Goal: Task Accomplishment & Management: Manage account settings

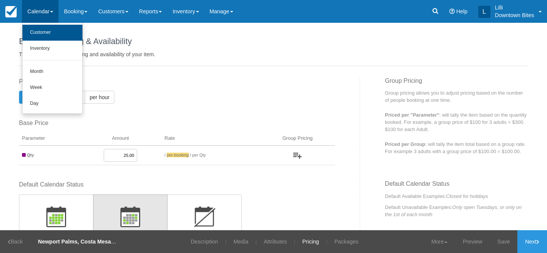
scroll to position [146, 0]
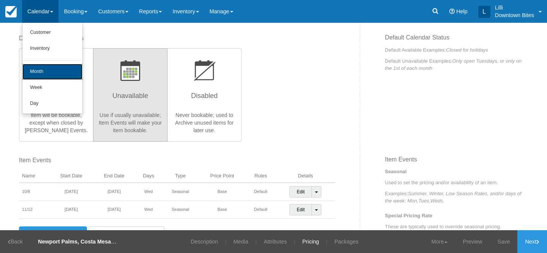
click at [41, 70] on link "Month" at bounding box center [52, 72] width 60 height 16
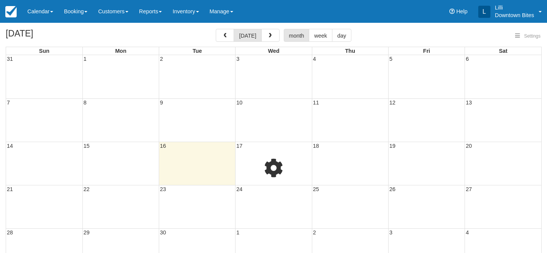
select select
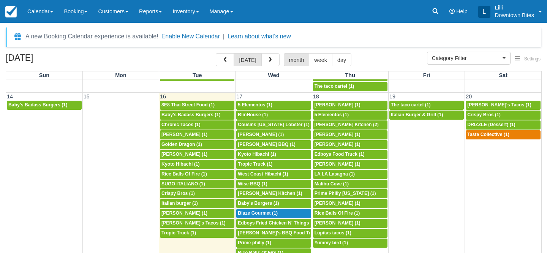
scroll to position [255, 0]
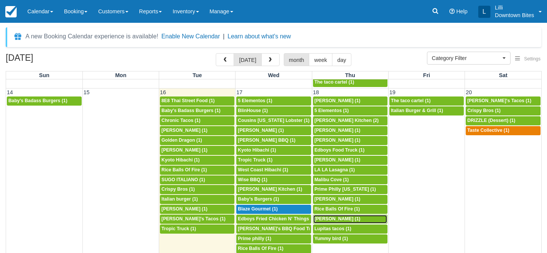
click at [363, 221] on div "5p Cristian Barajas (1)" at bounding box center [350, 219] width 71 height 6
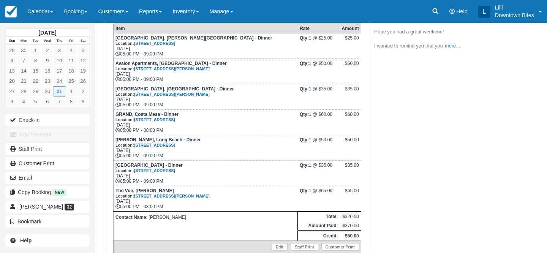
scroll to position [154, 0]
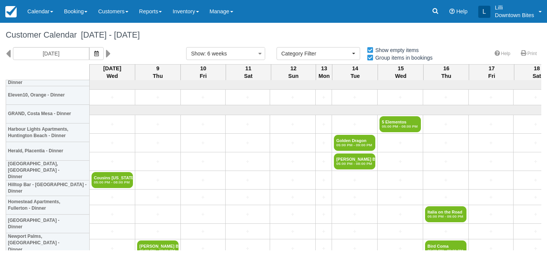
select select
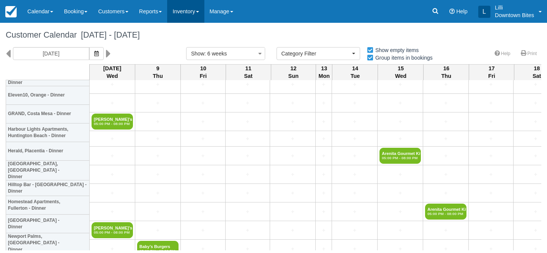
click at [190, 12] on link "Inventory" at bounding box center [185, 11] width 37 height 23
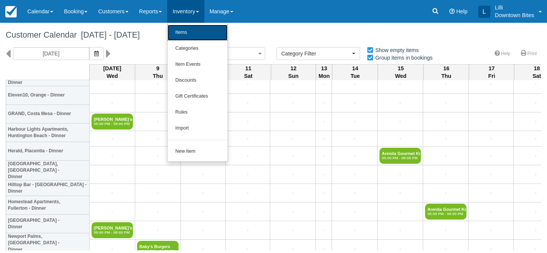
click at [195, 31] on link "Items" at bounding box center [198, 33] width 60 height 16
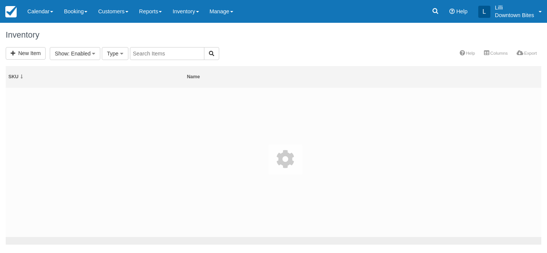
select select
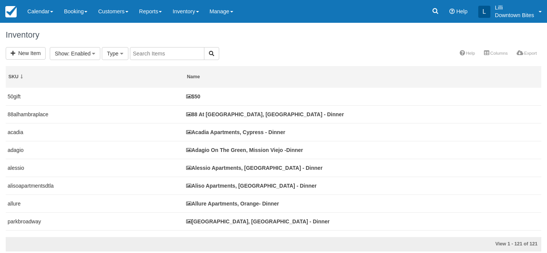
select select
click at [238, 54] on input "text" at bounding box center [252, 53] width 75 height 13
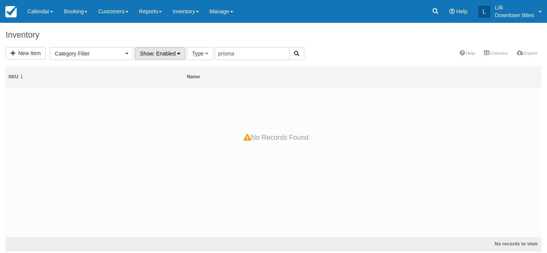
click at [172, 55] on span ": Enabled" at bounding box center [164, 54] width 22 height 6
click at [167, 69] on link "All" at bounding box center [165, 69] width 60 height 11
drag, startPoint x: 234, startPoint y: 55, endPoint x: 151, endPoint y: 51, distance: 83.4
click at [151, 51] on form "New Item Category Filter Los Angeles Dessert (1) LA County Dinners (60) LA Lunc…" at bounding box center [148, 54] width 285 height 6
type input "villas"
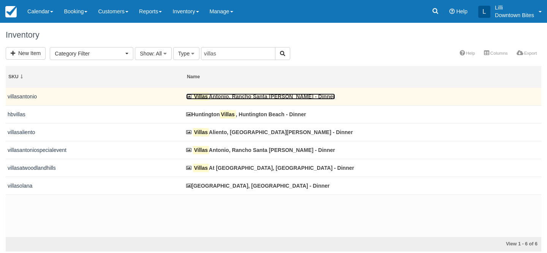
click at [228, 95] on link "Villas Antonio, Rancho Santa Margarita - Dinner" at bounding box center [260, 97] width 149 height 6
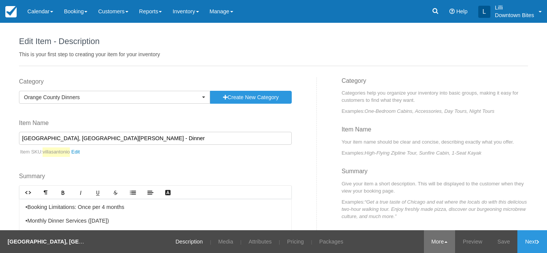
click at [435, 245] on link "More" at bounding box center [440, 241] width 32 height 23
click at [420, 203] on link "Copy" at bounding box center [425, 205] width 60 height 16
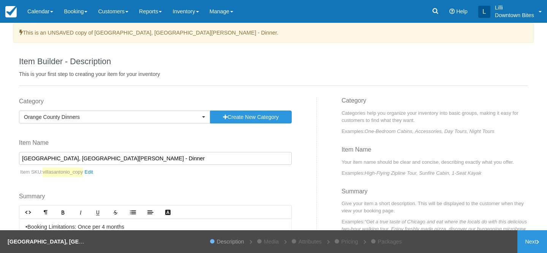
drag, startPoint x: 113, startPoint y: 160, endPoint x: 17, endPoint y: 159, distance: 96.2
click at [17, 159] on div "Category Orange County Dinners Previously Used Categories Orange County Dinner …" at bounding box center [165, 204] width 304 height 214
type input "PRISMA, Santa [PERSON_NAME] - Dinner"
click at [94, 174] on link "villasantonio_copy" at bounding box center [70, 173] width 54 height 10
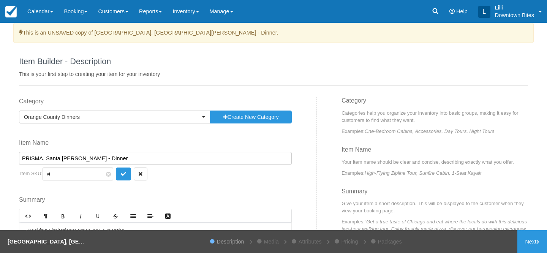
type input "v"
type input "prisma"
click at [119, 173] on button "submit" at bounding box center [123, 174] width 15 height 13
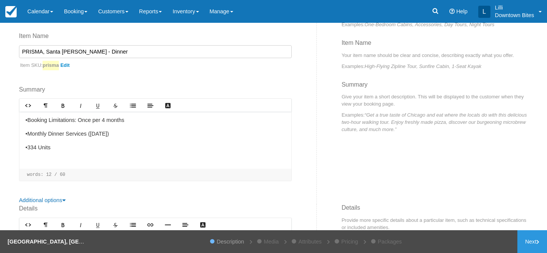
scroll to position [159, 0]
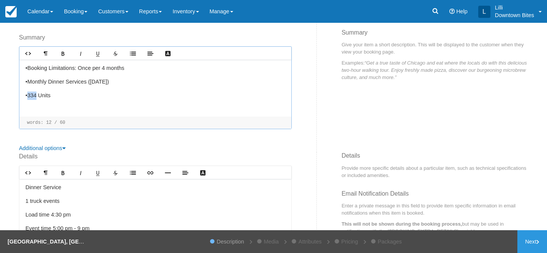
drag, startPoint x: 37, startPoint y: 97, endPoint x: 29, endPoint y: 96, distance: 8.0
click at [29, 96] on p "•334 Units" at bounding box center [155, 96] width 260 height 8
drag, startPoint x: 117, startPoint y: 81, endPoint x: 91, endPoint y: 82, distance: 26.2
click at [91, 82] on p "•Monthly Dinner Services (Wednesday)" at bounding box center [155, 82] width 260 height 8
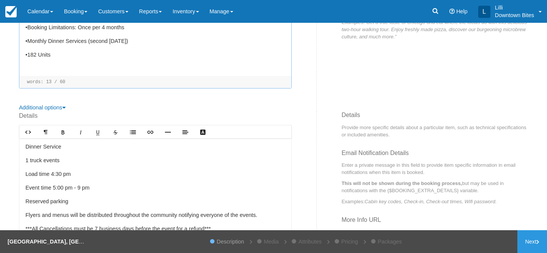
scroll to position [228, 0]
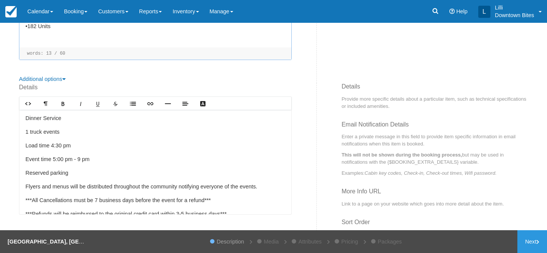
click at [81, 160] on p "Event time 5:00 pm - 9 pm" at bounding box center [155, 159] width 260 height 8
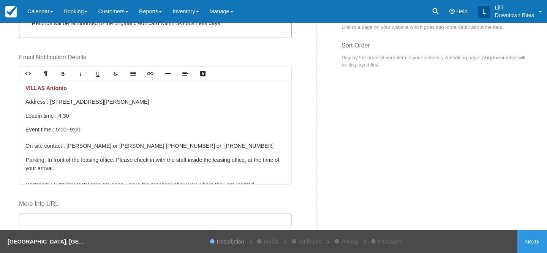
scroll to position [406, 0]
drag, startPoint x: 63, startPoint y: 86, endPoint x: 27, endPoint y: 86, distance: 36.5
click at [27, 86] on span "VILLAS Antonio" at bounding box center [45, 87] width 41 height 6
drag, startPoint x: 183, startPoint y: 98, endPoint x: 50, endPoint y: 101, distance: 133.1
click at [50, 101] on p "Address : 22482 Alma Aldea, Rancho Santa Margarita, CA 92688" at bounding box center [155, 101] width 260 height 8
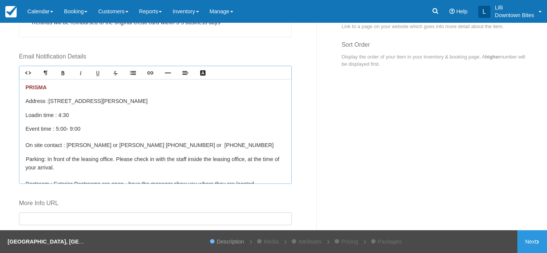
click at [75, 128] on span "- 9:00" at bounding box center [74, 129] width 14 height 6
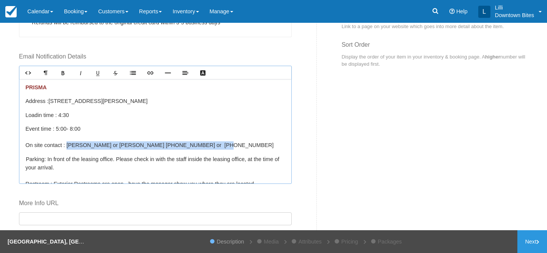
drag, startPoint x: 203, startPoint y: 145, endPoint x: 70, endPoint y: 145, distance: 133.0
click at [70, 145] on p "Event time : 5:00 - 8:00 On site contact : Jennifer or Francis (949) 888-2005 o…" at bounding box center [155, 137] width 260 height 25
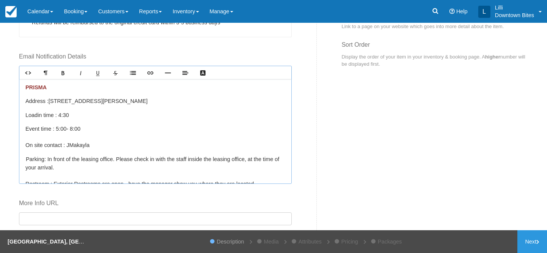
click at [70, 145] on p "Event time : 5:00 - 8:00 On site contact : JMakayla" at bounding box center [155, 137] width 260 height 25
click at [99, 143] on p "Event time : 5:00 - 8:00 On site contact : Makayla" at bounding box center [155, 137] width 260 height 25
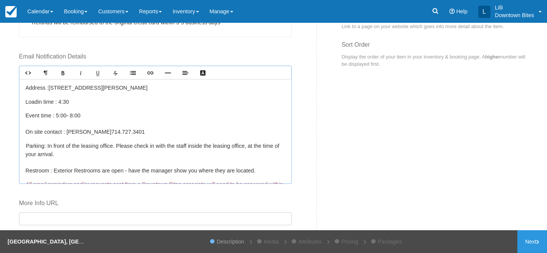
scroll to position [14, 0]
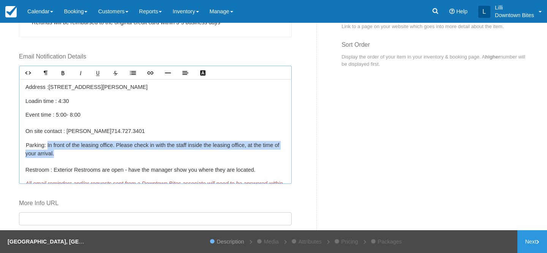
drag, startPoint x: 48, startPoint y: 145, endPoint x: 65, endPoint y: 152, distance: 19.3
click at [65, 153] on p "Parking: In front of the leasing office. Please check in with the staff inside …" at bounding box center [155, 157] width 260 height 33
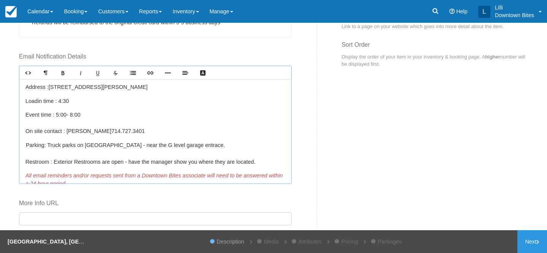
click at [179, 144] on p "Parking: Truck parks on North Road - near the G level garage entrace. Restroom …" at bounding box center [155, 153] width 260 height 25
click at [188, 143] on p "Parking: Truck parks on North Road - near the G level garage entrace. Restroom …" at bounding box center [155, 153] width 260 height 25
click at [233, 146] on p "Parking: Truck parks on North Road - near the G level garage entrance. Restroom…" at bounding box center [155, 153] width 260 height 25
click at [224, 146] on p "Parking: Truck parks on North Road - near the G level garage entrance. Restroom…" at bounding box center [155, 153] width 260 height 25
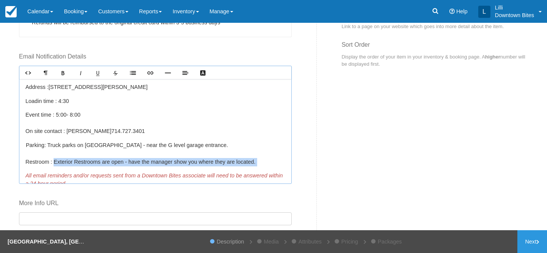
drag, startPoint x: 53, startPoint y: 160, endPoint x: 205, endPoint y: 170, distance: 152.4
click at [205, 170] on div "PRISMA Address : 301 E. Jeanette Lane Santa Ana, Ca 92705 Load in time : 4:30 E…" at bounding box center [155, 131] width 272 height 105
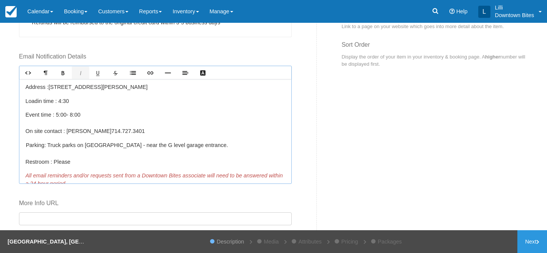
scroll to position [23, 0]
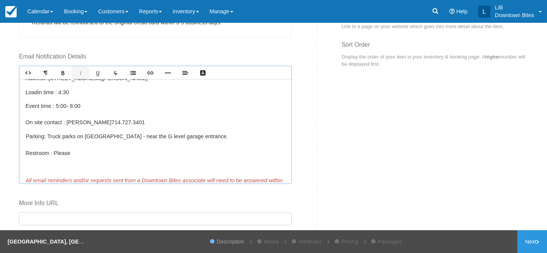
click at [114, 154] on p "Parking: Truck parks on North Road - near the G level garage entrance. Restroom…" at bounding box center [155, 144] width 260 height 25
click at [148, 154] on p "Parking: Truck parks on North Road - near the G level garage entrance. Restroom…" at bounding box center [155, 144] width 260 height 25
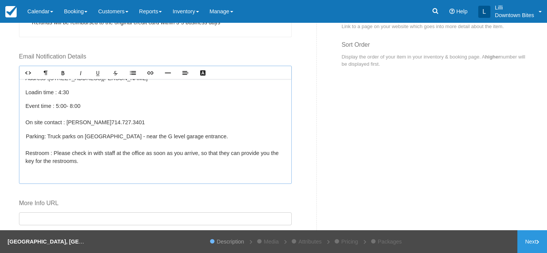
click at [94, 160] on p "Parking: Truck parks on North Road - near the G level garage entrance. Restroom…" at bounding box center [155, 148] width 260 height 33
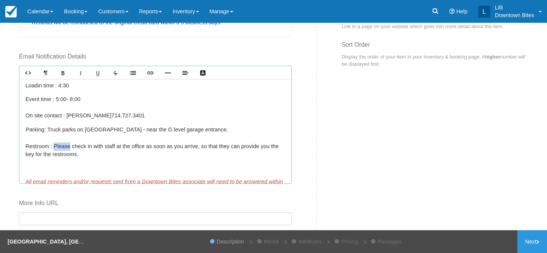
drag, startPoint x: 69, startPoint y: 147, endPoint x: 54, endPoint y: 146, distance: 14.9
click at [54, 146] on p "Parking: Truck parks on North Road - near the G level garage entrance. Restroom…" at bounding box center [155, 141] width 260 height 33
drag, startPoint x: 203, startPoint y: 148, endPoint x: 172, endPoint y: 148, distance: 30.8
click at [172, 148] on p "Parking: Truck parks on North Road - near the G level garage entrance. Restroom…" at bounding box center [155, 141] width 260 height 33
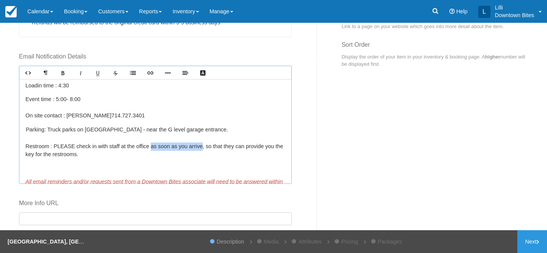
drag, startPoint x: 203, startPoint y: 146, endPoint x: 152, endPoint y: 146, distance: 50.6
click at [152, 146] on p "Parking: Truck parks on North Road - near the G level garage entrance. Restroom…" at bounding box center [155, 141] width 260 height 33
click at [77, 156] on p "Parking: Truck parks on North Road - near the G level garage entrance. Restroom…" at bounding box center [155, 141] width 260 height 33
click at [43, 164] on p at bounding box center [155, 168] width 260 height 8
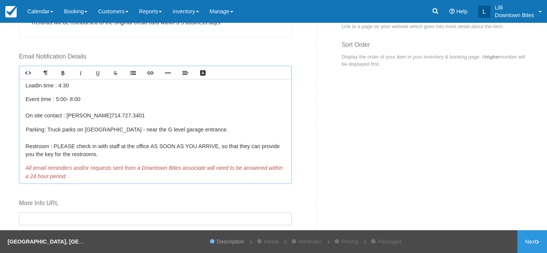
click at [120, 157] on p "Parking: Truck parks on North Road - near the G level garage entrance. Restroom…" at bounding box center [155, 141] width 260 height 33
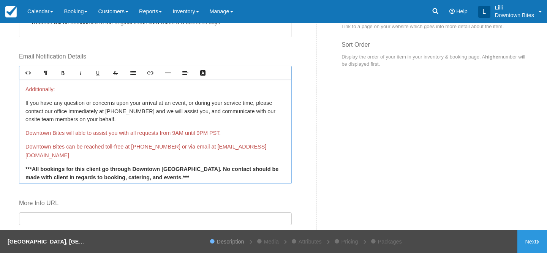
scroll to position [203, 0]
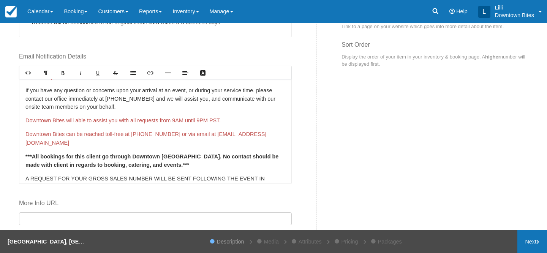
click at [539, 242] on icon at bounding box center [538, 242] width 3 height 5
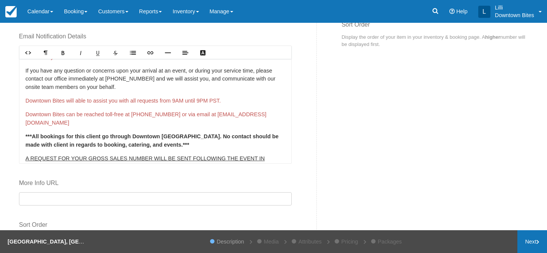
scroll to position [385, 0]
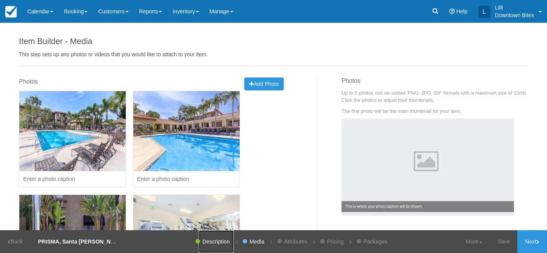
click at [212, 238] on link "Description" at bounding box center [216, 241] width 35 height 23
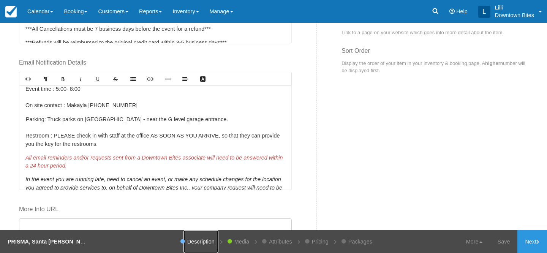
scroll to position [48, 0]
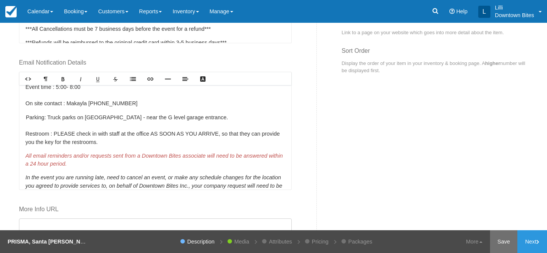
click at [504, 245] on link "Save" at bounding box center [504, 241] width 28 height 23
click at [534, 235] on link "Next" at bounding box center [533, 241] width 30 height 23
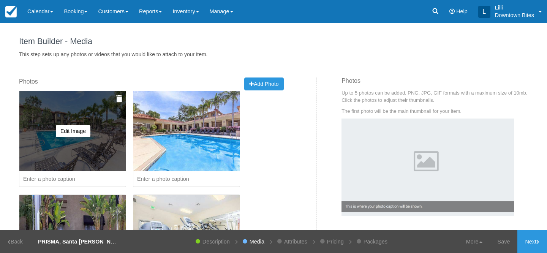
click at [121, 98] on img at bounding box center [119, 99] width 6 height 8
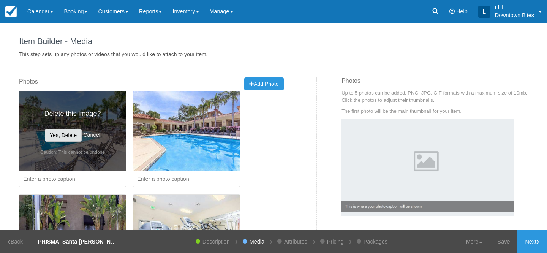
click at [68, 133] on button "Yes, Delete" at bounding box center [63, 135] width 37 height 13
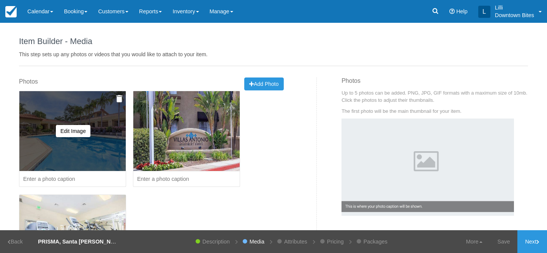
click at [119, 97] on img at bounding box center [119, 99] width 6 height 8
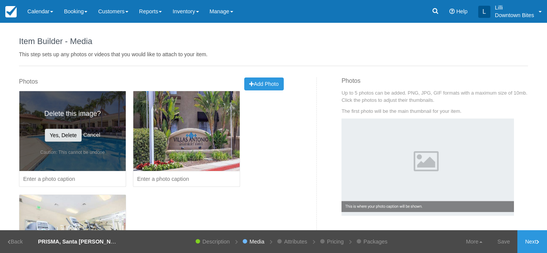
click at [72, 135] on button "Yes, Delete" at bounding box center [63, 135] width 37 height 13
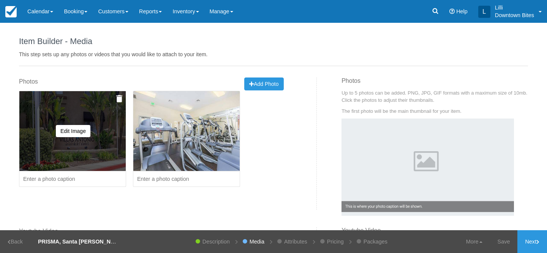
click at [117, 101] on img at bounding box center [119, 99] width 6 height 8
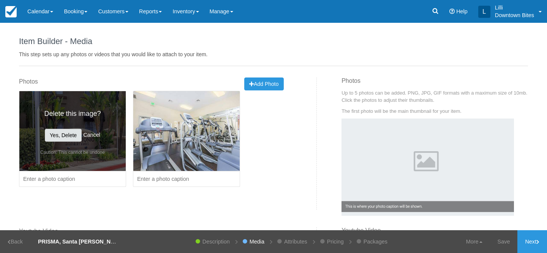
click at [70, 135] on button "Yes, Delete" at bounding box center [63, 135] width 37 height 13
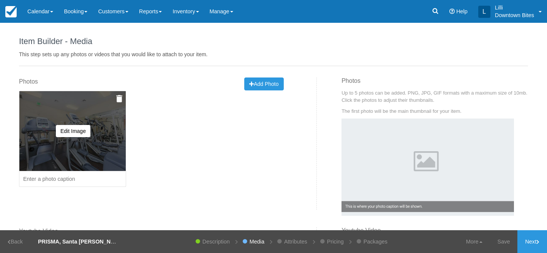
click at [118, 100] on img at bounding box center [119, 99] width 6 height 8
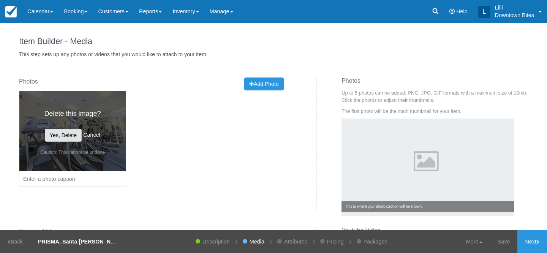
click at [69, 132] on button "Yes, Delete" at bounding box center [63, 135] width 37 height 13
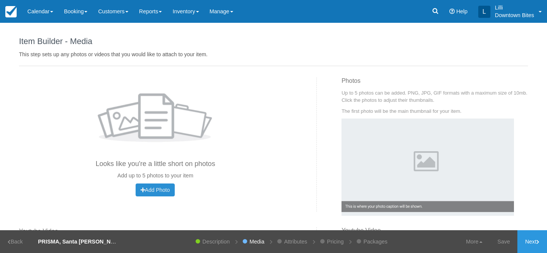
click at [148, 190] on span "Add Photo" at bounding box center [155, 190] width 29 height 6
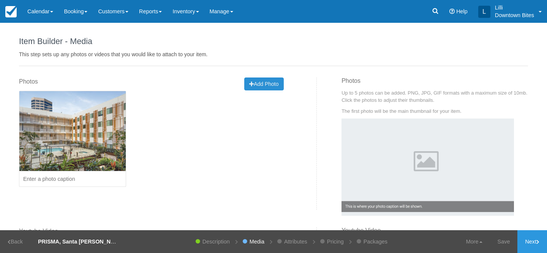
click at [260, 81] on span "Add Photo" at bounding box center [263, 84] width 29 height 6
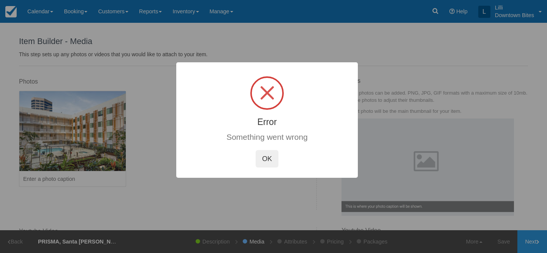
click at [273, 152] on button "OK" at bounding box center [267, 158] width 23 height 17
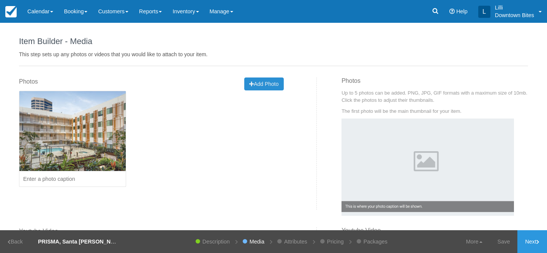
click at [273, 80] on button "Add Photo Uploading..." at bounding box center [263, 84] width 39 height 13
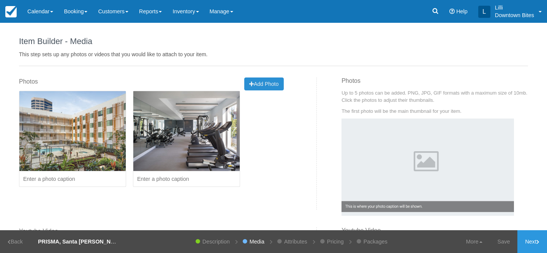
click at [264, 84] on span "Add Photo" at bounding box center [263, 84] width 29 height 6
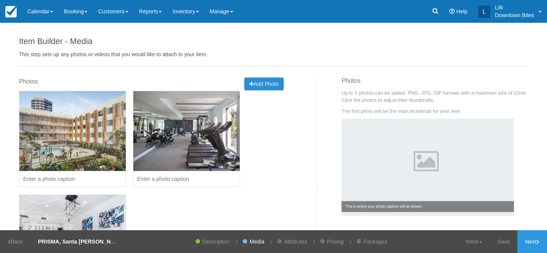
click at [282, 84] on button "Add Photo Uploading..." at bounding box center [263, 84] width 39 height 13
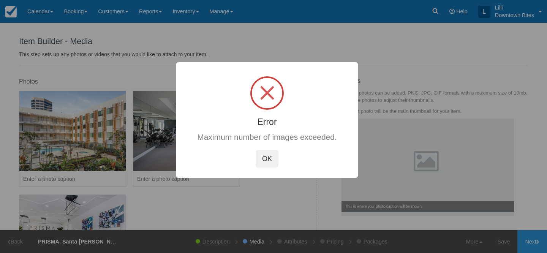
click at [267, 164] on button "OK" at bounding box center [267, 158] width 23 height 17
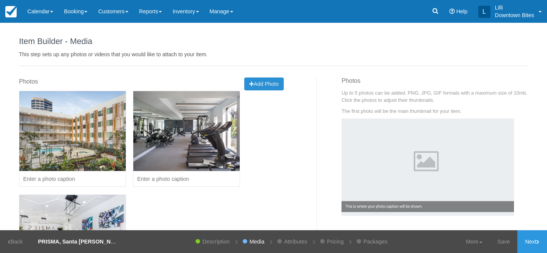
click at [268, 83] on span "Add Photo" at bounding box center [263, 84] width 29 height 6
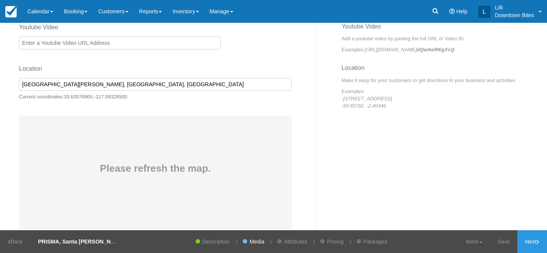
scroll to position [312, 0]
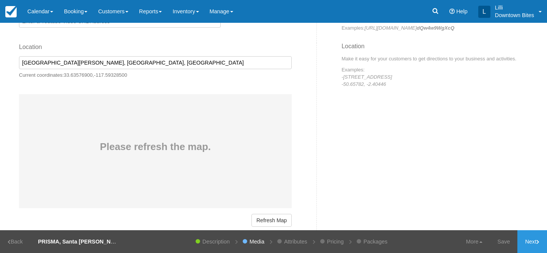
drag, startPoint x: 181, startPoint y: 64, endPoint x: 1, endPoint y: 51, distance: 180.3
click at [0, 51] on div "Item Builder - Description This is your first step to creating your item for yo…" at bounding box center [273, 127] width 547 height 208
paste input "301 E. Jeanette Lane Santa Ana, Ca 92705"
type input "301 Jeanette Ln, Santa Ana, CA 92705, USA"
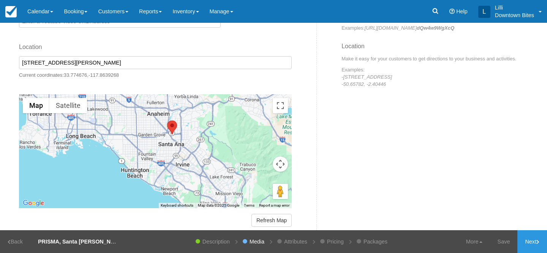
click at [347, 157] on div "Add Photo Uploading... Photos Looks like you're a little short on photos Add up…" at bounding box center [273, 82] width 521 height 634
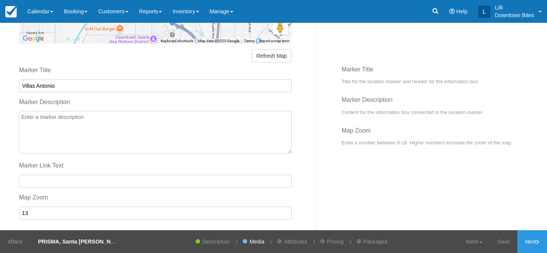
scroll to position [491, 0]
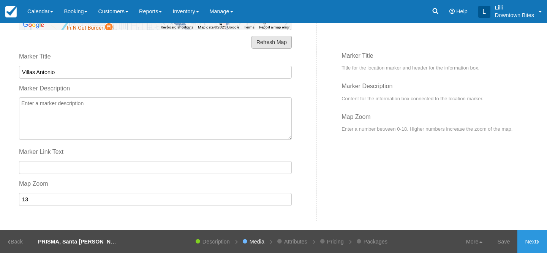
click at [287, 40] on button "Refresh Map" at bounding box center [272, 42] width 40 height 13
drag, startPoint x: 72, startPoint y: 73, endPoint x: 3, endPoint y: 70, distance: 68.8
click at [3, 70] on div "Item Builder - Description This is your first step to creating your item for yo…" at bounding box center [273, 127] width 547 height 208
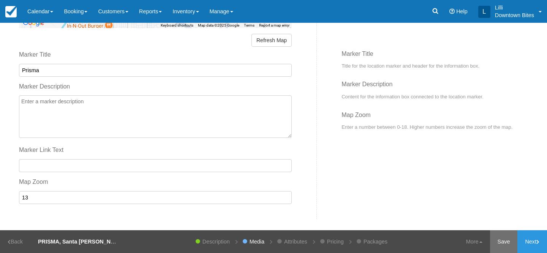
type input "Prisma"
click at [505, 246] on link "Save" at bounding box center [504, 241] width 28 height 23
click at [528, 242] on link "Next" at bounding box center [533, 241] width 30 height 23
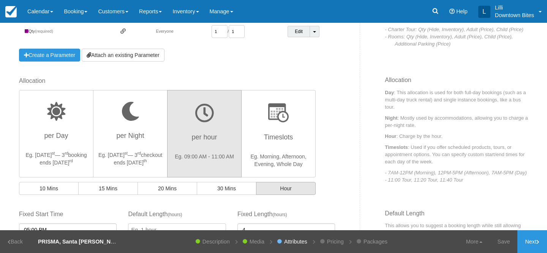
scroll to position [168, 0]
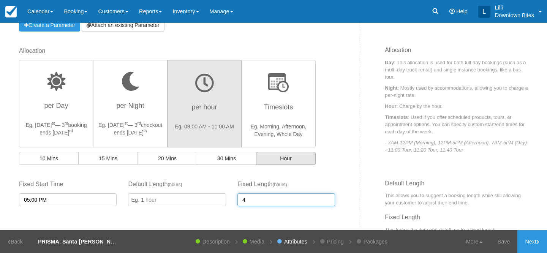
drag, startPoint x: 253, startPoint y: 200, endPoint x: 242, endPoint y: 200, distance: 11.0
click at [244, 200] on input "4" at bounding box center [287, 199] width 98 height 13
type input "3"
click at [506, 244] on link "Save" at bounding box center [504, 241] width 28 height 23
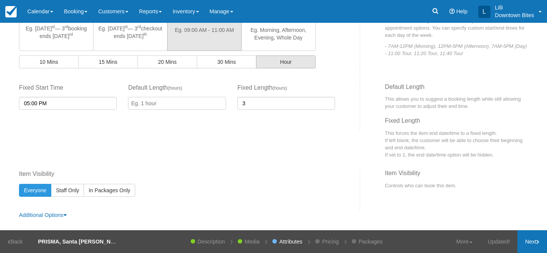
click at [537, 236] on link "Next" at bounding box center [533, 241] width 30 height 23
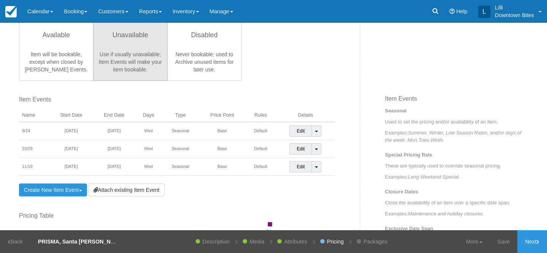
scroll to position [219, 0]
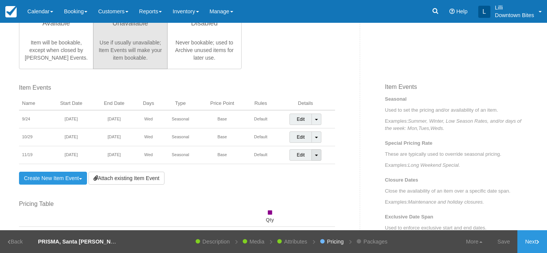
click at [317, 157] on link "Toggle Dropdown" at bounding box center [317, 154] width 10 height 11
click at [300, 170] on link "Detach Event" at bounding box center [311, 171] width 43 height 18
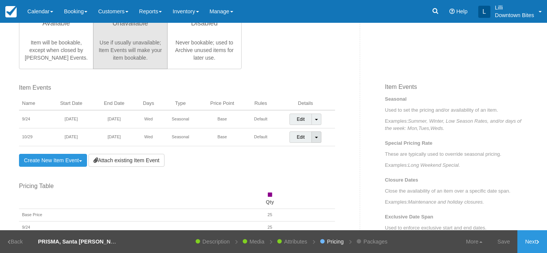
click at [313, 140] on link "Toggle Dropdown" at bounding box center [317, 137] width 10 height 11
click at [295, 155] on link "Detach Event" at bounding box center [311, 153] width 43 height 18
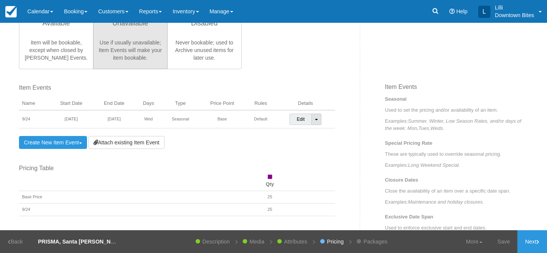
click at [317, 119] on span at bounding box center [316, 120] width 3 height 2
click at [312, 136] on link "Detach Event" at bounding box center [311, 135] width 43 height 18
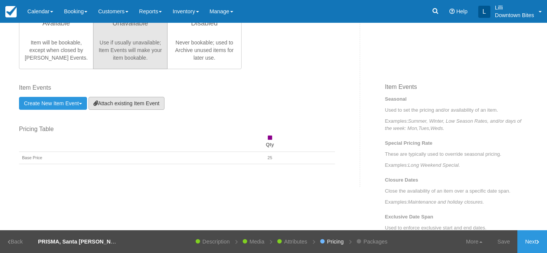
click at [110, 105] on link "Attach existing Item Event" at bounding box center [127, 103] width 76 height 13
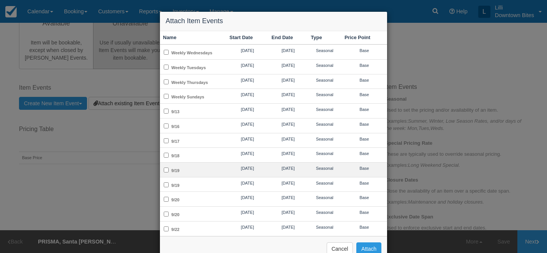
scroll to position [210, 0]
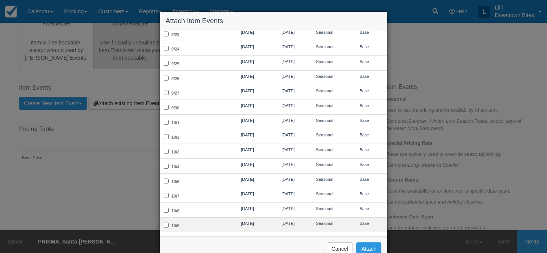
click at [187, 218] on td "10/9" at bounding box center [193, 224] width 67 height 15
checkbox input "true"
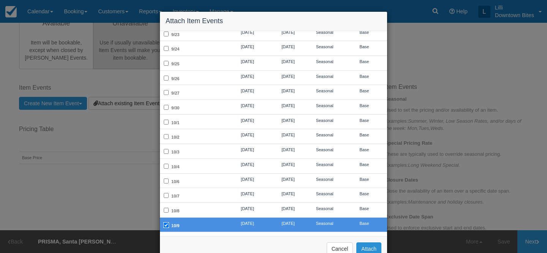
click at [372, 248] on button "Attach" at bounding box center [369, 249] width 25 height 13
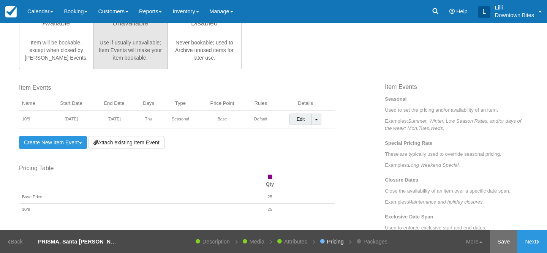
click at [500, 241] on link "Save" at bounding box center [504, 241] width 28 height 23
click at [537, 241] on icon at bounding box center [538, 242] width 3 height 5
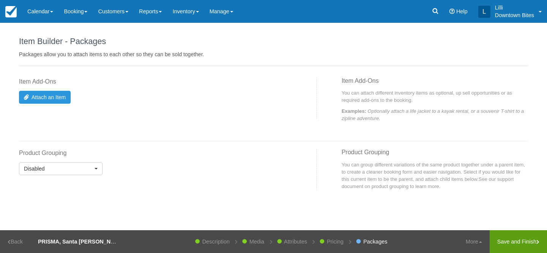
click at [532, 241] on link "Save and Finish" at bounding box center [518, 241] width 57 height 23
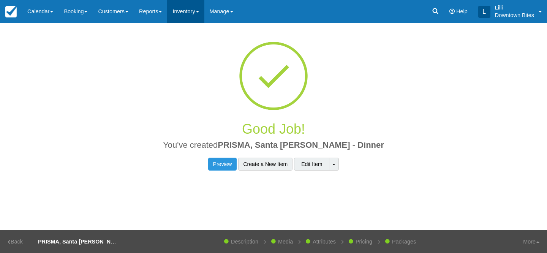
click at [192, 13] on link "Inventory" at bounding box center [185, 11] width 37 height 23
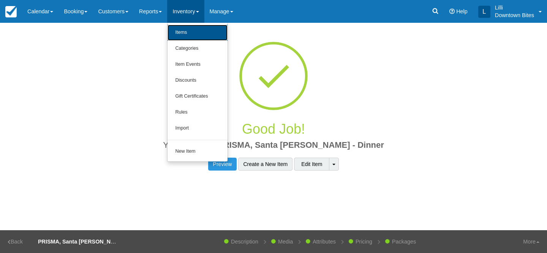
click at [195, 36] on link "Items" at bounding box center [198, 33] width 60 height 16
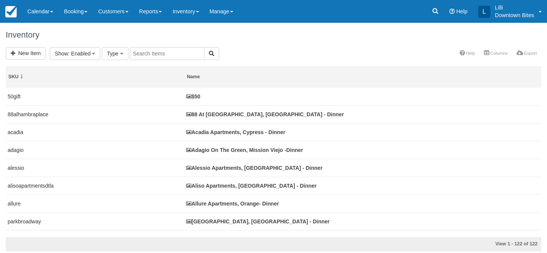
select select
click at [243, 58] on input "text" at bounding box center [252, 53] width 75 height 13
type input "pris"
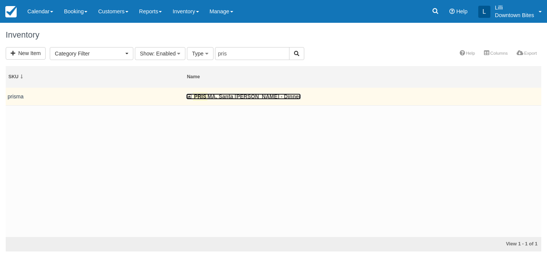
click at [219, 96] on link "PRIS MA, Santa [PERSON_NAME] - Dinner" at bounding box center [243, 97] width 115 height 6
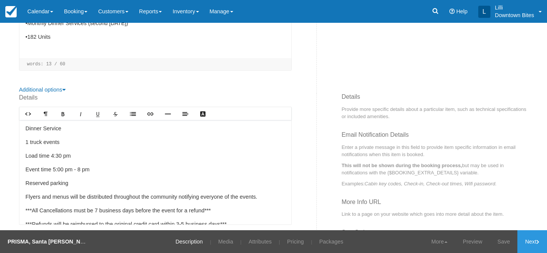
scroll to position [14, 0]
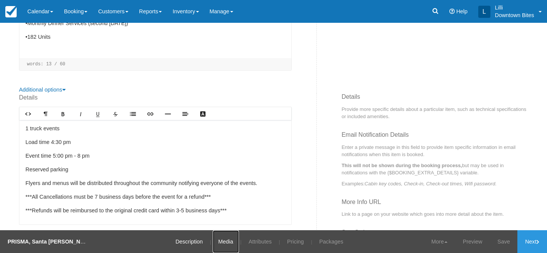
click at [224, 241] on link "Media" at bounding box center [226, 241] width 26 height 23
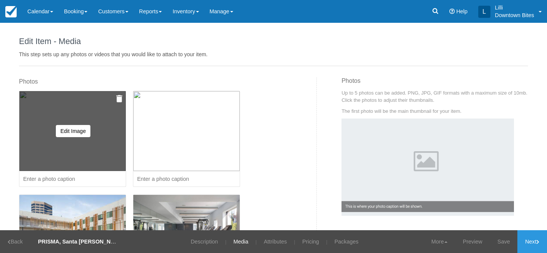
click at [120, 100] on img at bounding box center [119, 99] width 6 height 8
click at [75, 134] on button "Yes, Delete" at bounding box center [63, 135] width 37 height 13
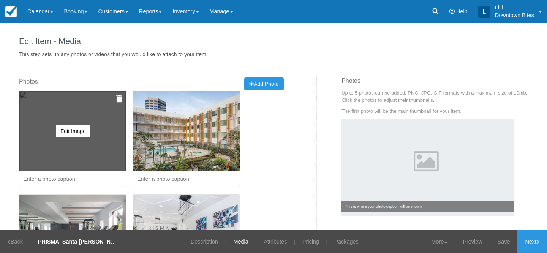
click at [121, 97] on img at bounding box center [119, 99] width 6 height 8
click at [74, 133] on button "Yes, Delete" at bounding box center [63, 135] width 37 height 13
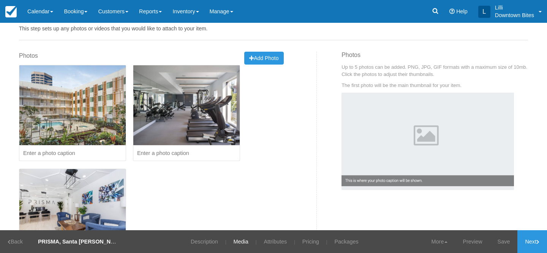
scroll to position [36, 0]
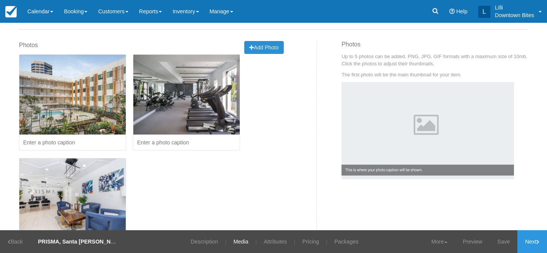
click at [276, 47] on span "Add Photo" at bounding box center [263, 47] width 29 height 6
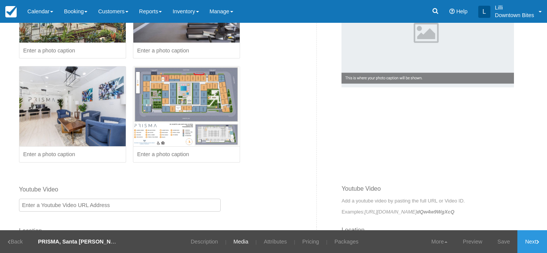
scroll to position [143, 0]
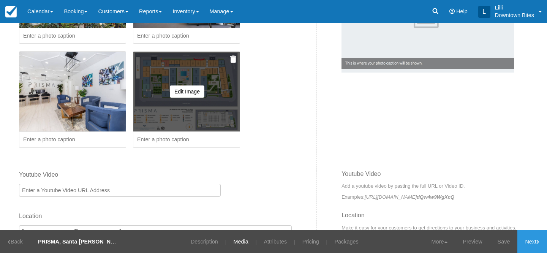
click at [190, 134] on input at bounding box center [186, 140] width 107 height 16
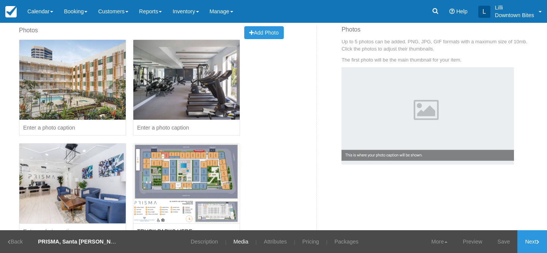
scroll to position [26, 0]
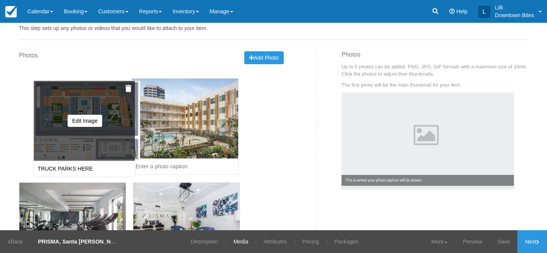
drag, startPoint x: 173, startPoint y: 189, endPoint x: 74, endPoint y: 102, distance: 131.2
type input "TRUCK PARKS HERE"
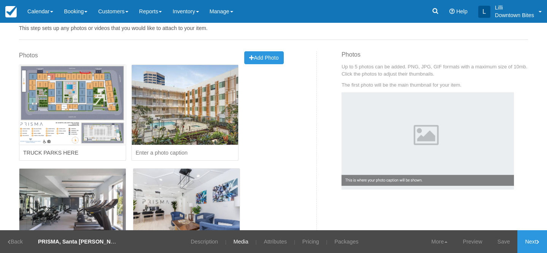
click at [281, 145] on div "Edit Image Delete this image? Yes, Delete Cancel Caution: This cannot be undone…" at bounding box center [155, 169] width 273 height 208
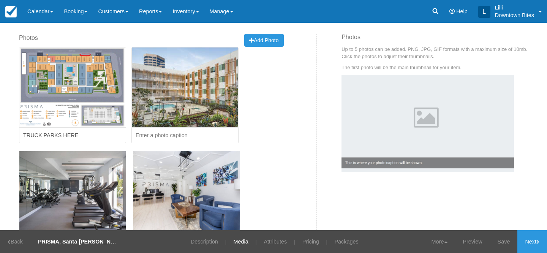
scroll to position [0, 0]
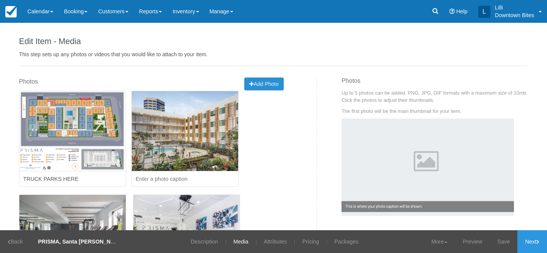
click at [274, 85] on span "Add Photo" at bounding box center [263, 84] width 29 height 6
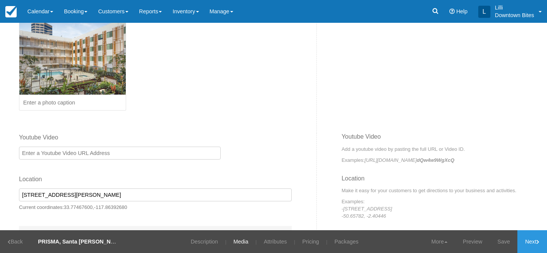
scroll to position [288, 0]
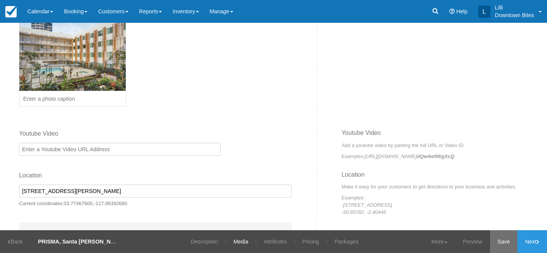
click at [500, 243] on link "Save" at bounding box center [504, 241] width 28 height 23
click at [535, 243] on link "Next" at bounding box center [533, 241] width 30 height 23
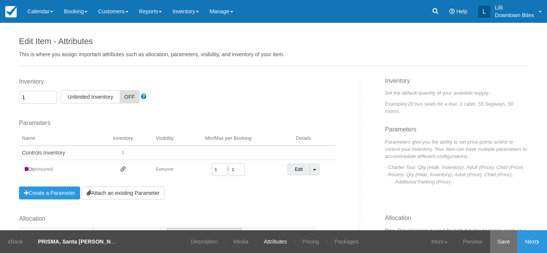
click at [495, 241] on link "Save" at bounding box center [504, 241] width 28 height 23
click at [528, 238] on link "Next" at bounding box center [533, 241] width 30 height 23
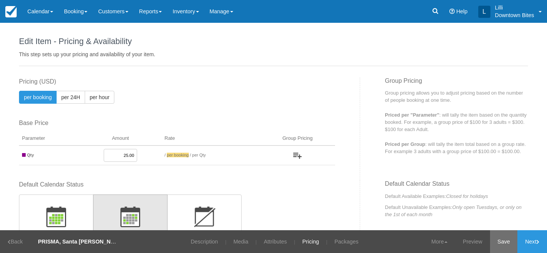
click at [493, 242] on link "Save" at bounding box center [504, 241] width 28 height 23
click at [536, 243] on link "Next" at bounding box center [533, 241] width 30 height 23
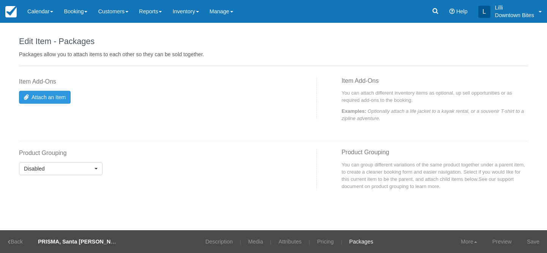
click at [536, 243] on link "Save" at bounding box center [534, 241] width 28 height 23
click at [109, 10] on link "Customers" at bounding box center [113, 11] width 41 height 23
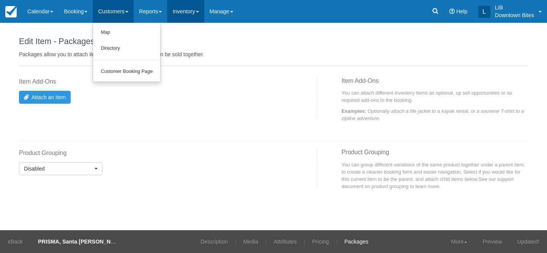
click at [198, 15] on link "Inventory" at bounding box center [185, 11] width 37 height 23
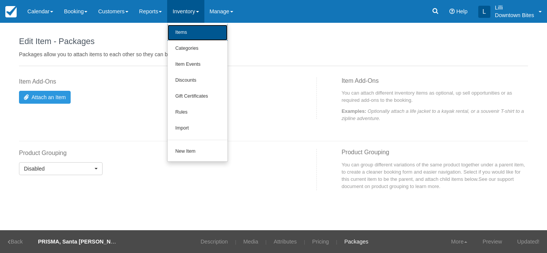
click at [201, 27] on link "Items" at bounding box center [198, 33] width 60 height 16
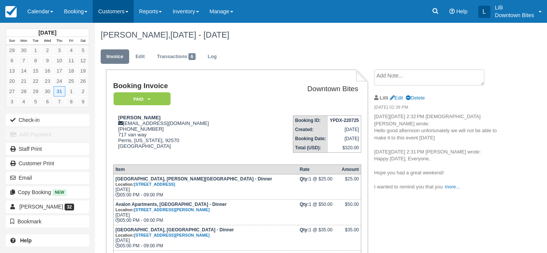
scroll to position [154, 0]
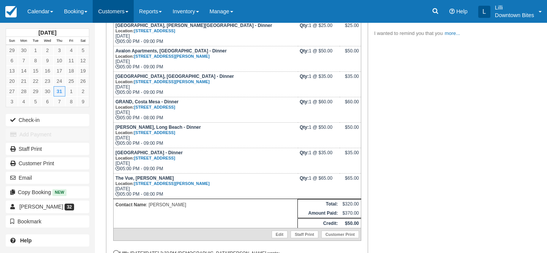
click at [117, 16] on link "Customers" at bounding box center [113, 11] width 41 height 23
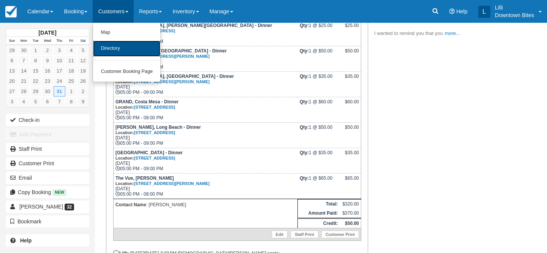
click at [120, 47] on link "Directory" at bounding box center [126, 49] width 67 height 16
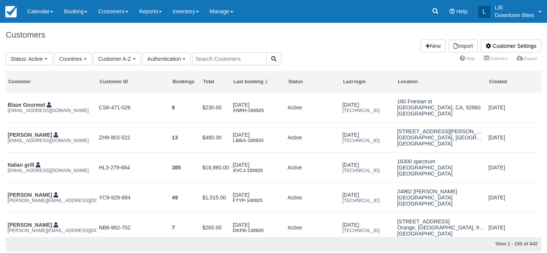
click at [221, 55] on input "text" at bounding box center [229, 58] width 75 height 13
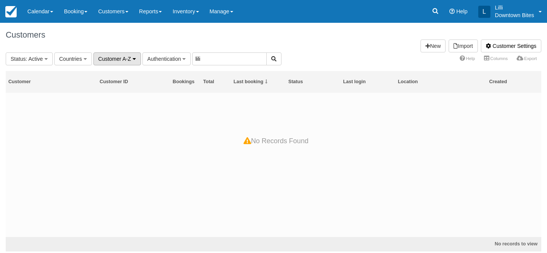
drag, startPoint x: 212, startPoint y: 63, endPoint x: 109, endPoint y: 61, distance: 102.6
click at [109, 61] on fieldset "Status : Active All Active Archived Blocked Countries All United States (543) […" at bounding box center [144, 58] width 276 height 13
type input "lilli"
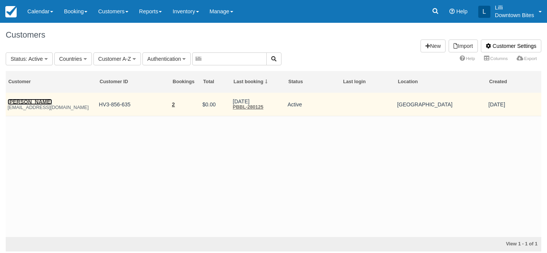
click at [36, 103] on link "[PERSON_NAME]" at bounding box center [30, 102] width 44 height 6
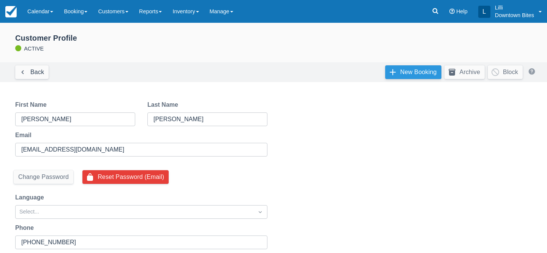
click at [403, 78] on link "New Booking" at bounding box center [413, 72] width 56 height 14
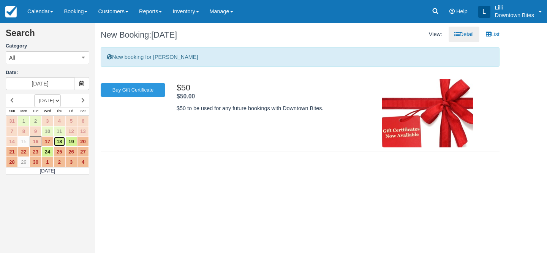
click at [60, 140] on link "18" at bounding box center [60, 141] width 12 height 10
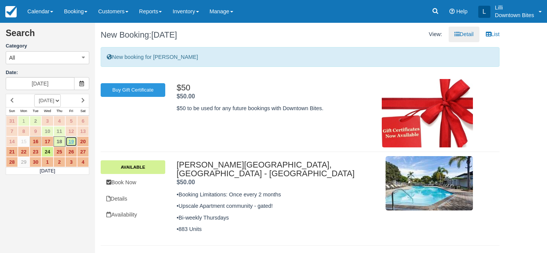
click at [72, 141] on link "19" at bounding box center [71, 141] width 12 height 10
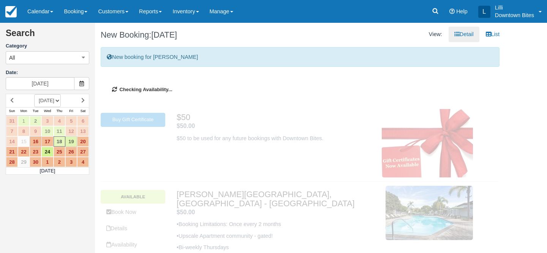
type input "[DATE]"
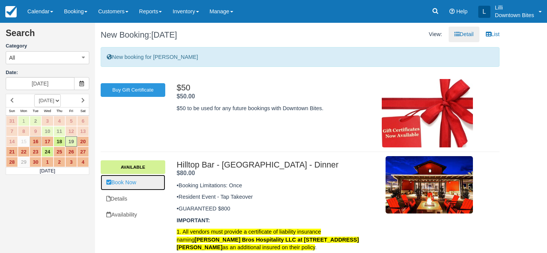
click at [137, 185] on link "Book Now" at bounding box center [133, 183] width 65 height 16
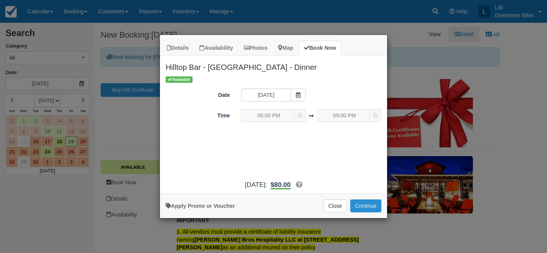
click at [371, 203] on button "Continue" at bounding box center [365, 206] width 31 height 13
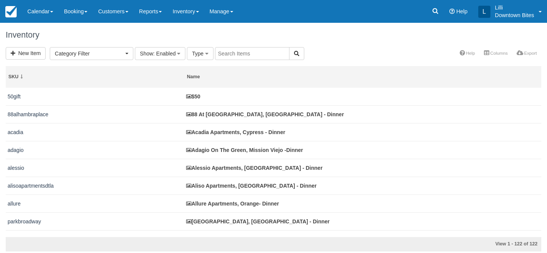
select select
click at [230, 54] on input "text" at bounding box center [252, 53] width 75 height 13
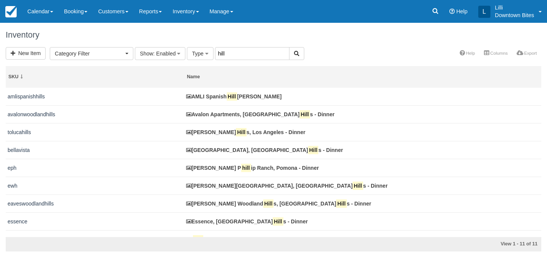
click at [229, 57] on input "hill" at bounding box center [252, 53] width 75 height 13
type input "hilltop"
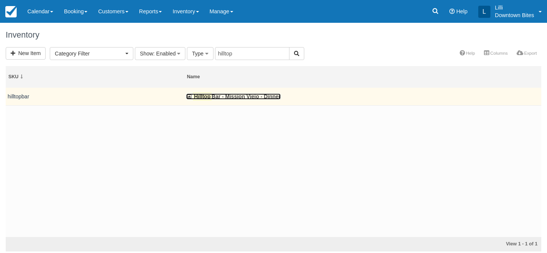
click at [224, 96] on link "Hilltop Bar - [GEOGRAPHIC_DATA] - Dinner" at bounding box center [233, 97] width 95 height 6
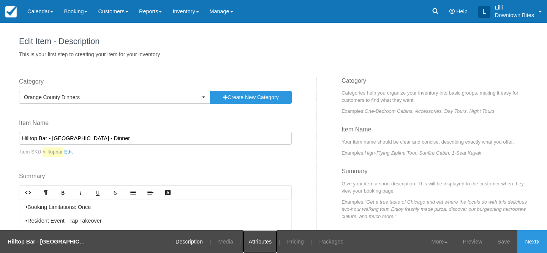
click at [263, 242] on link "Attributes" at bounding box center [260, 241] width 35 height 23
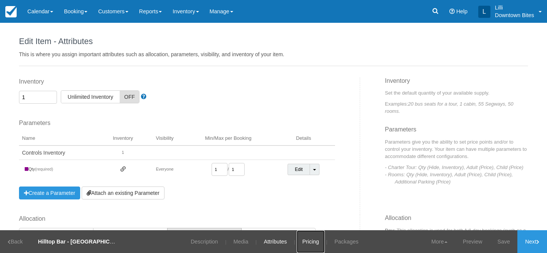
click at [312, 239] on link "Pricing" at bounding box center [311, 241] width 28 height 23
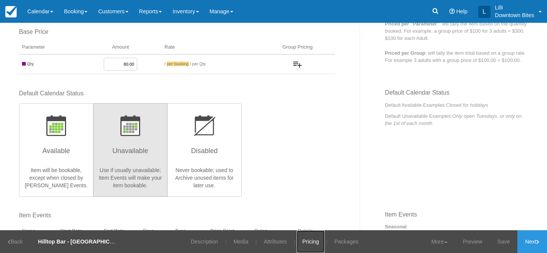
scroll to position [224, 0]
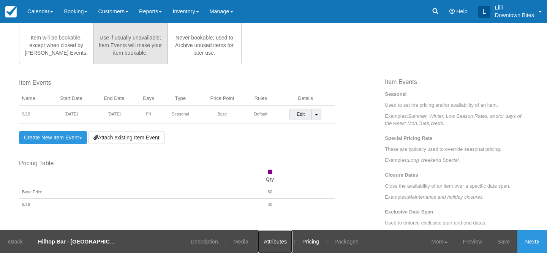
click at [279, 246] on link "Attributes" at bounding box center [275, 241] width 35 height 23
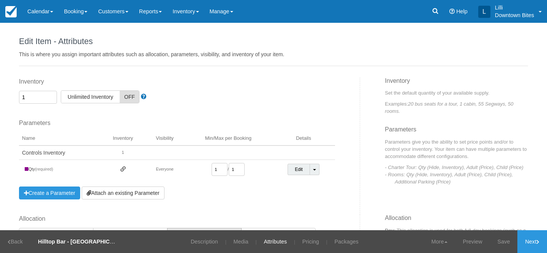
drag, startPoint x: 42, startPoint y: 97, endPoint x: 0, endPoint y: 96, distance: 42.2
click at [0, 96] on div "Edit Item - Description This is your first step to creating your item for your …" at bounding box center [273, 127] width 547 height 208
click at [503, 245] on link "Save" at bounding box center [504, 241] width 28 height 23
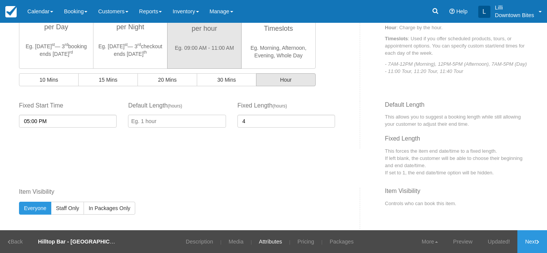
scroll to position [265, 0]
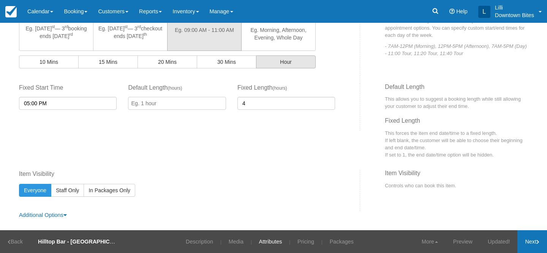
click at [534, 241] on link "Next" at bounding box center [533, 241] width 30 height 23
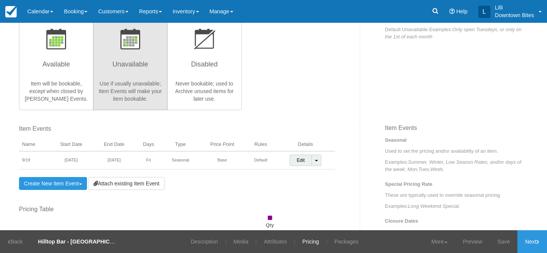
scroll to position [216, 0]
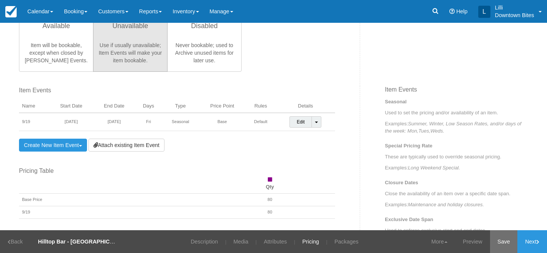
click at [505, 243] on link "Save" at bounding box center [504, 241] width 28 height 23
click at [530, 241] on link "Next" at bounding box center [533, 241] width 30 height 23
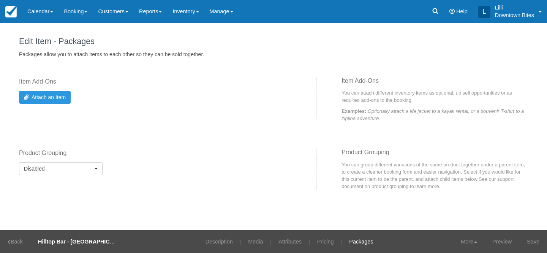
click at [530, 241] on link "Save" at bounding box center [534, 241] width 28 height 23
click at [185, 9] on link "Inventory" at bounding box center [185, 11] width 37 height 23
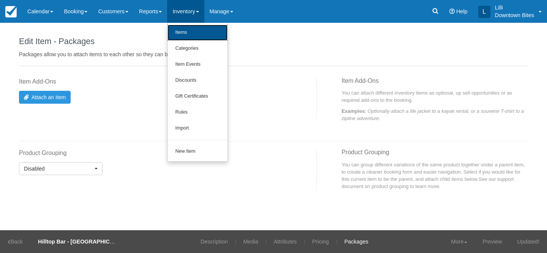
click at [185, 36] on link "Items" at bounding box center [198, 33] width 60 height 16
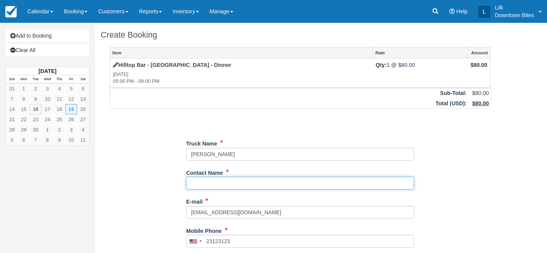
click at [212, 184] on input "Contact Name" at bounding box center [300, 183] width 228 height 13
type input "lili"
type input "+123123123"
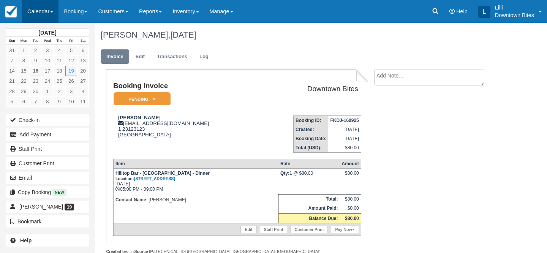
click at [27, 9] on link "Calendar" at bounding box center [40, 11] width 36 height 23
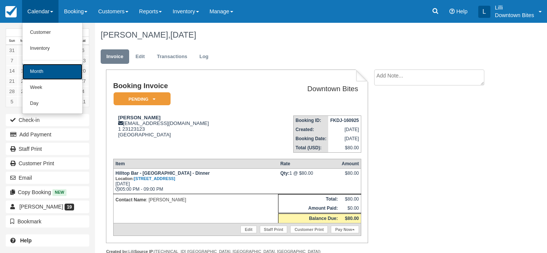
click at [43, 73] on link "Month" at bounding box center [52, 72] width 60 height 16
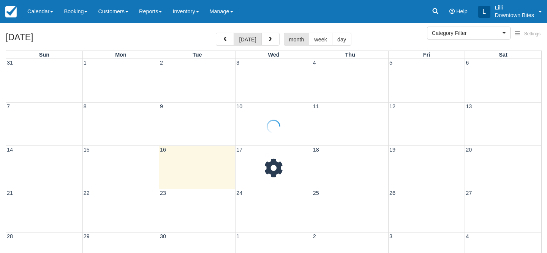
select select
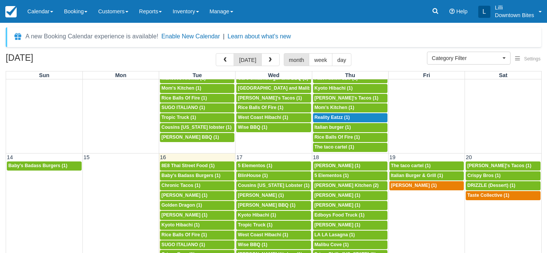
scroll to position [209, 0]
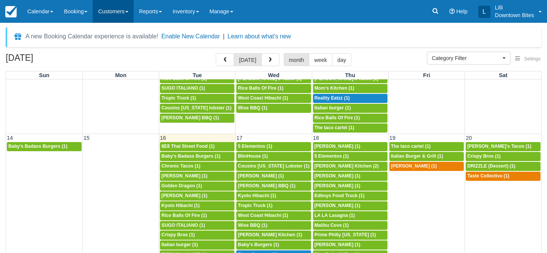
click at [120, 12] on link "Customers" at bounding box center [113, 11] width 41 height 23
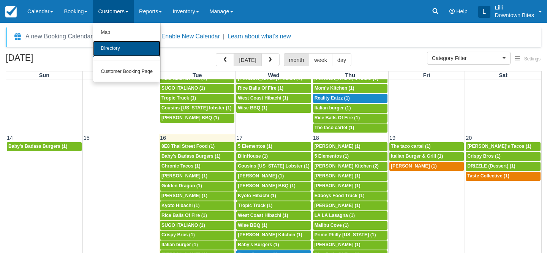
click at [123, 49] on link "Directory" at bounding box center [126, 49] width 67 height 16
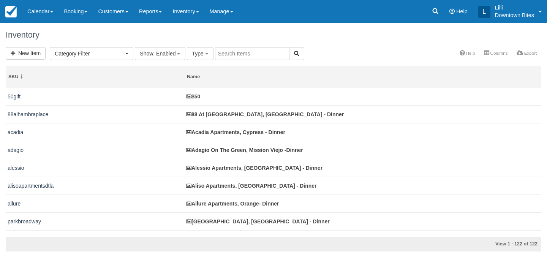
select select
